Goal: Find contact information: Find contact information

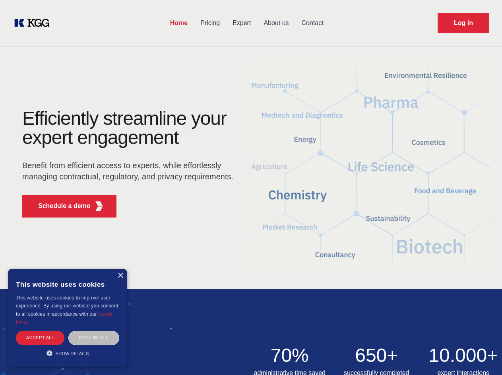
click at [251, 187] on div "Efficiently streamline your expert engagement Benefit from efficient access to …" at bounding box center [130, 166] width 241 height 115
click at [60, 206] on p "Schedule a demo" at bounding box center [64, 206] width 52 height 10
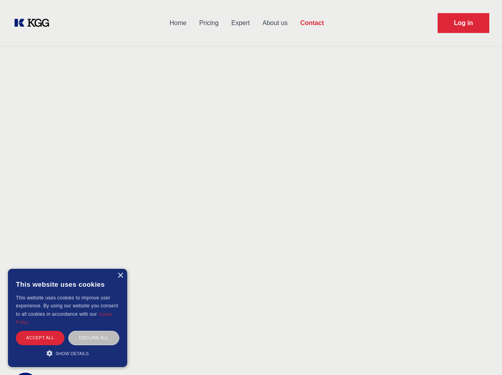
click at [120, 275] on div "× This website uses cookies This website uses cookies to improve user experienc…" at bounding box center [67, 318] width 119 height 98
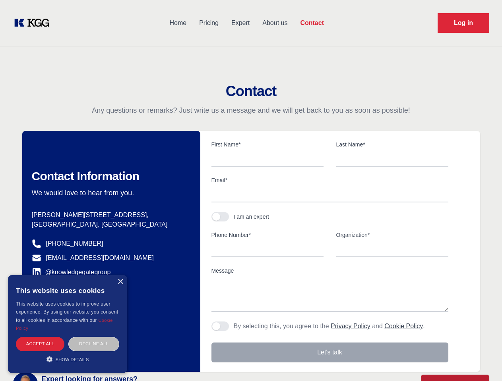
click at [40, 337] on div "Accept all" at bounding box center [40, 344] width 48 height 14
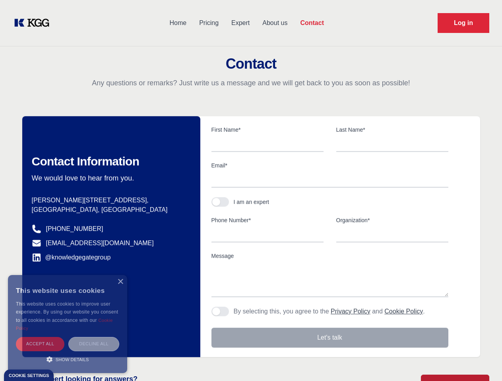
click at [94, 337] on div "Decline all" at bounding box center [93, 344] width 51 height 14
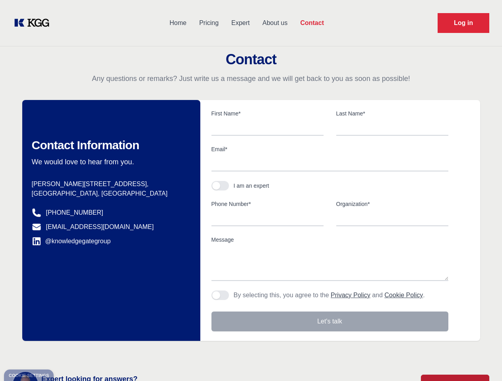
click at [68, 353] on main "Contact Any questions or remarks? Just write us a message and we will get back …" at bounding box center [251, 206] width 502 height 413
